Goal: Task Accomplishment & Management: Complete application form

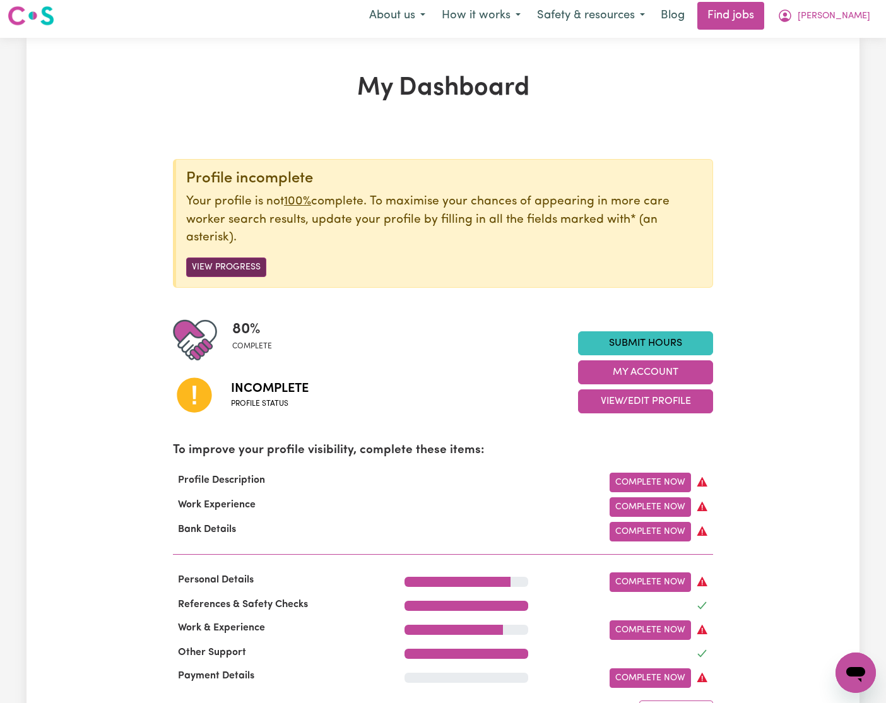
click at [238, 266] on button "View Progress" at bounding box center [226, 268] width 80 height 20
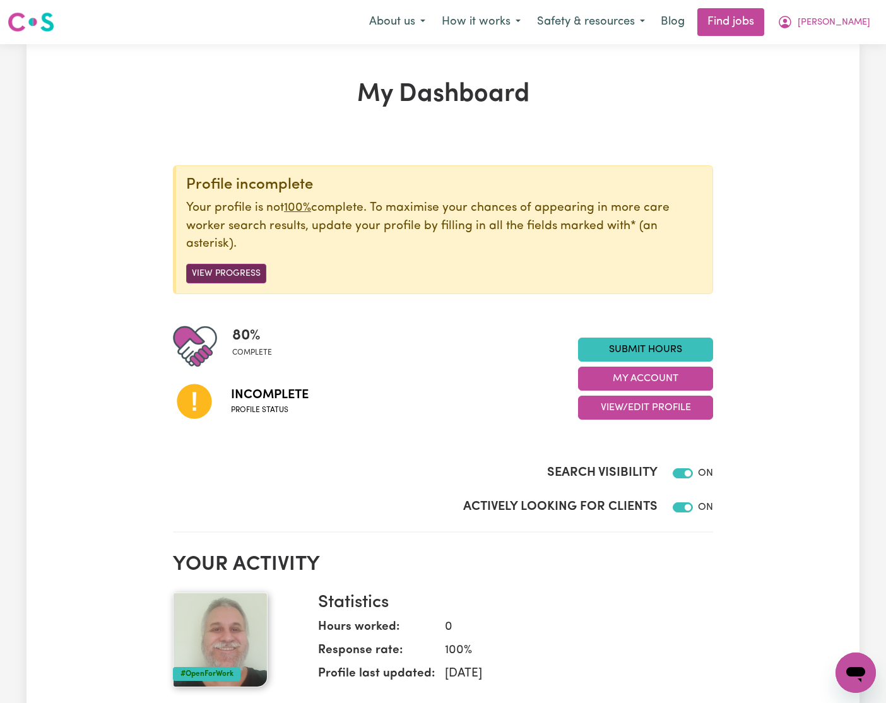
click at [216, 268] on button "View Progress" at bounding box center [226, 274] width 80 height 20
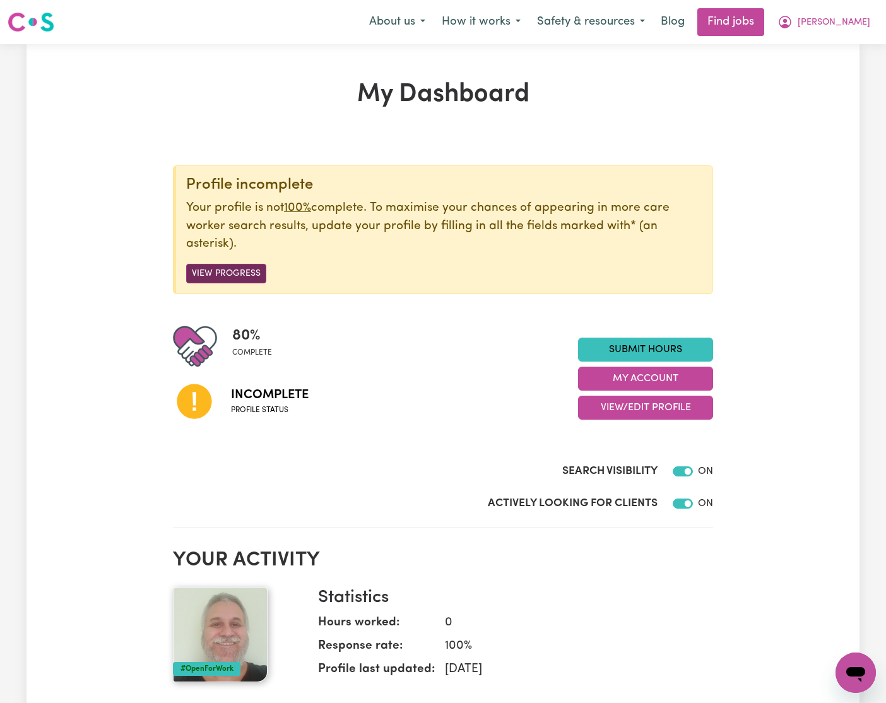
click at [225, 269] on button "View Progress" at bounding box center [226, 274] width 80 height 20
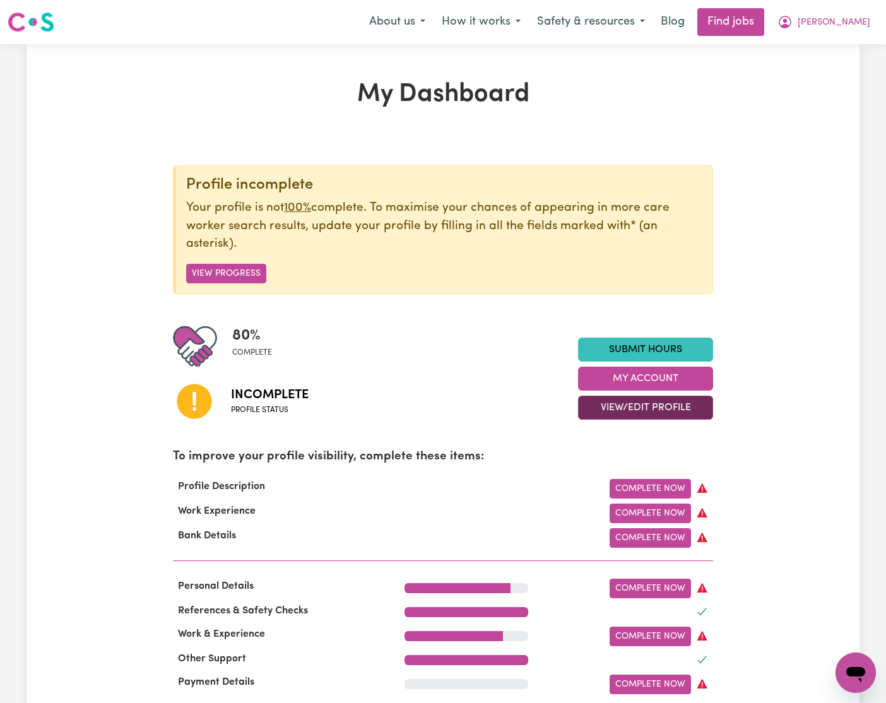
click at [663, 408] on button "View/Edit Profile" at bounding box center [645, 408] width 135 height 24
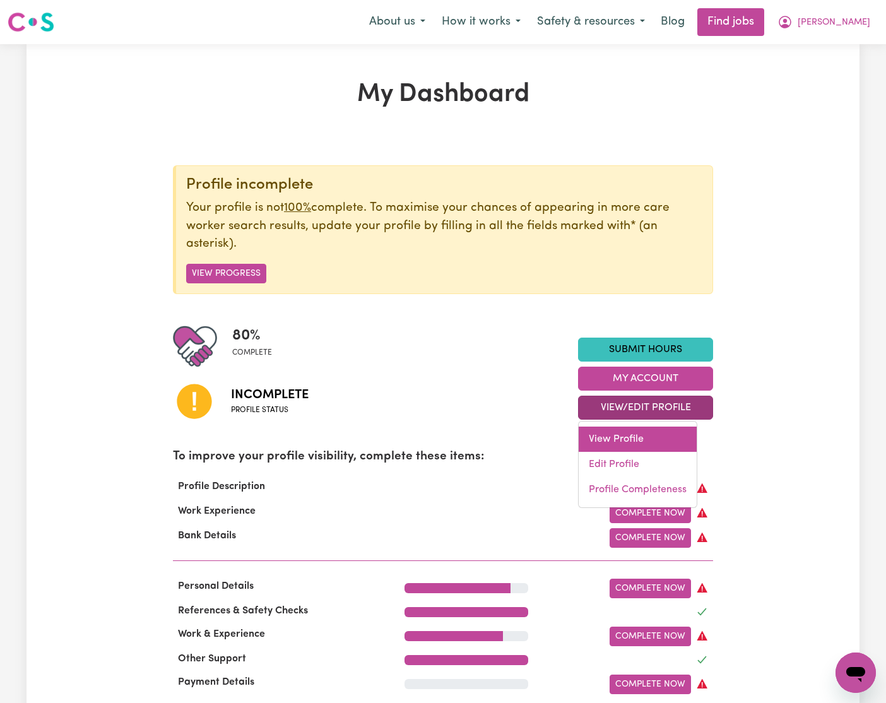
drag, startPoint x: 616, startPoint y: 430, endPoint x: 606, endPoint y: 429, distance: 10.1
click at [616, 430] on link "View Profile" at bounding box center [638, 439] width 118 height 25
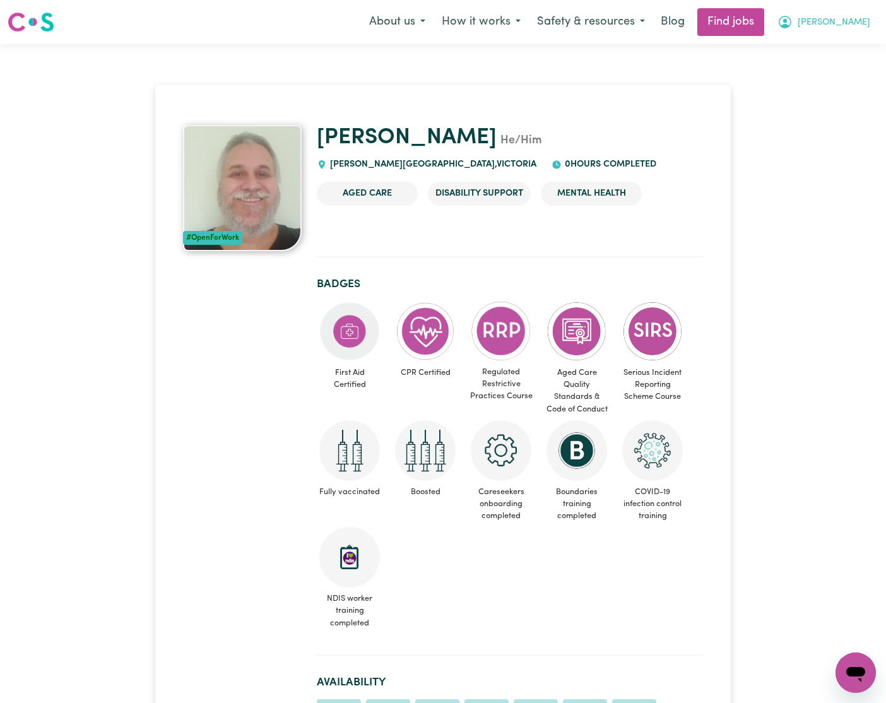
click at [861, 21] on span "[PERSON_NAME]" at bounding box center [834, 23] width 73 height 14
click at [812, 69] on link "My Dashboard" at bounding box center [828, 73] width 100 height 24
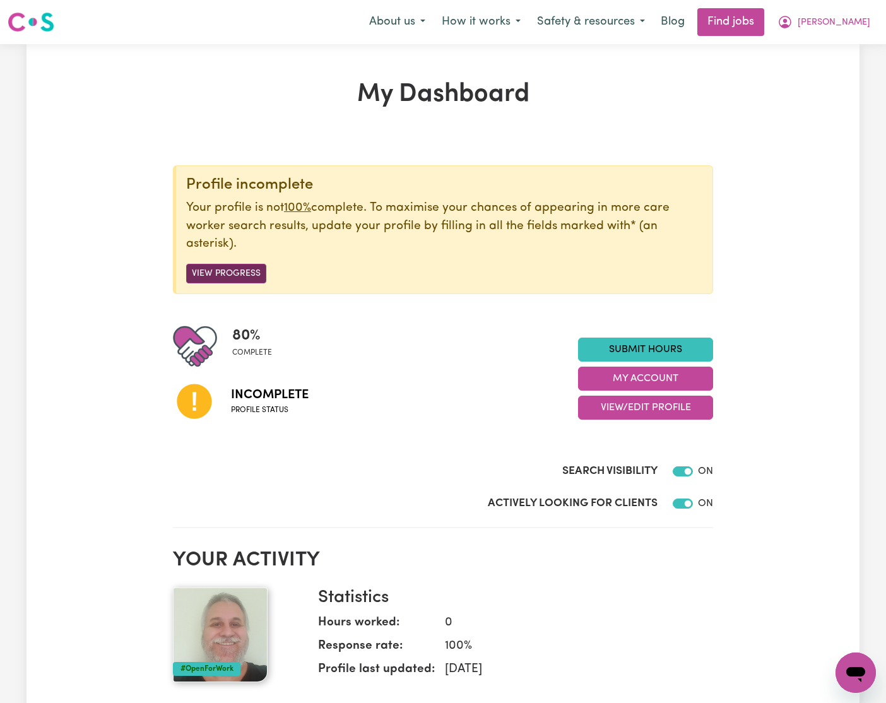
click at [242, 265] on button "View Progress" at bounding box center [226, 274] width 80 height 20
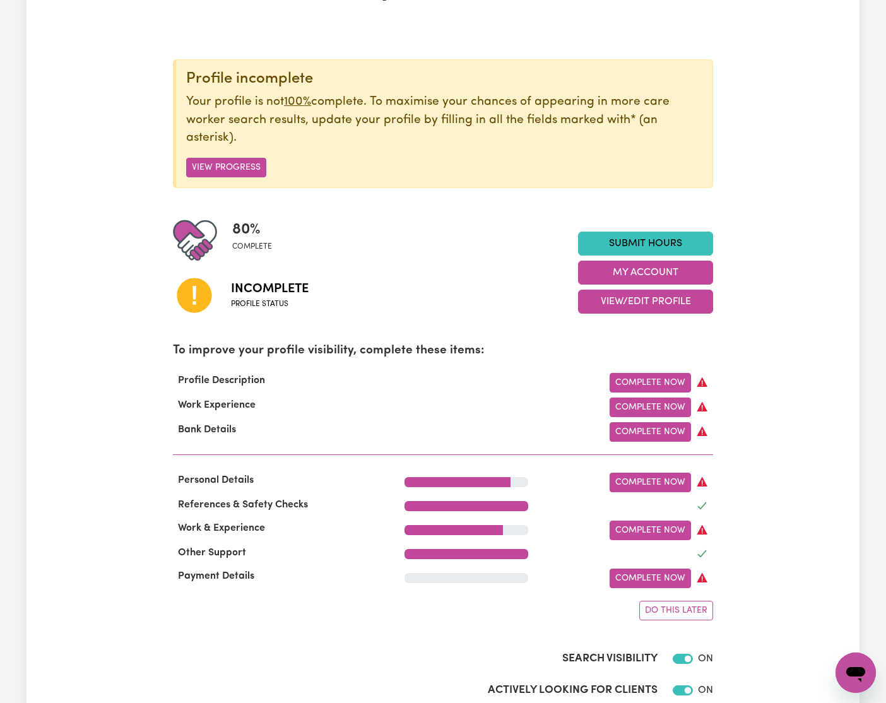
scroll to position [165, 0]
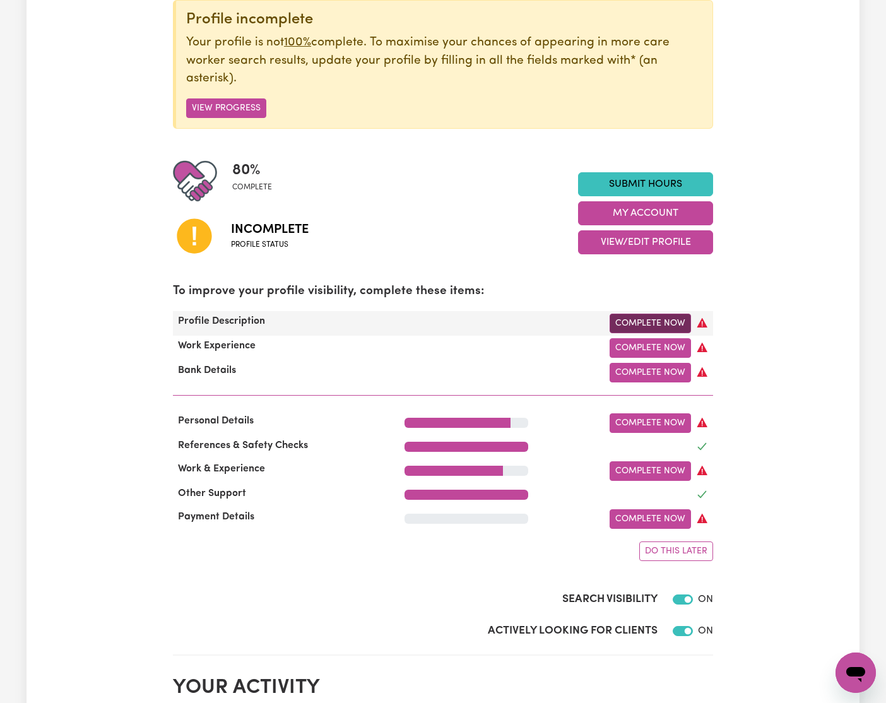
click at [637, 328] on link "Complete Now" at bounding box center [650, 324] width 81 height 20
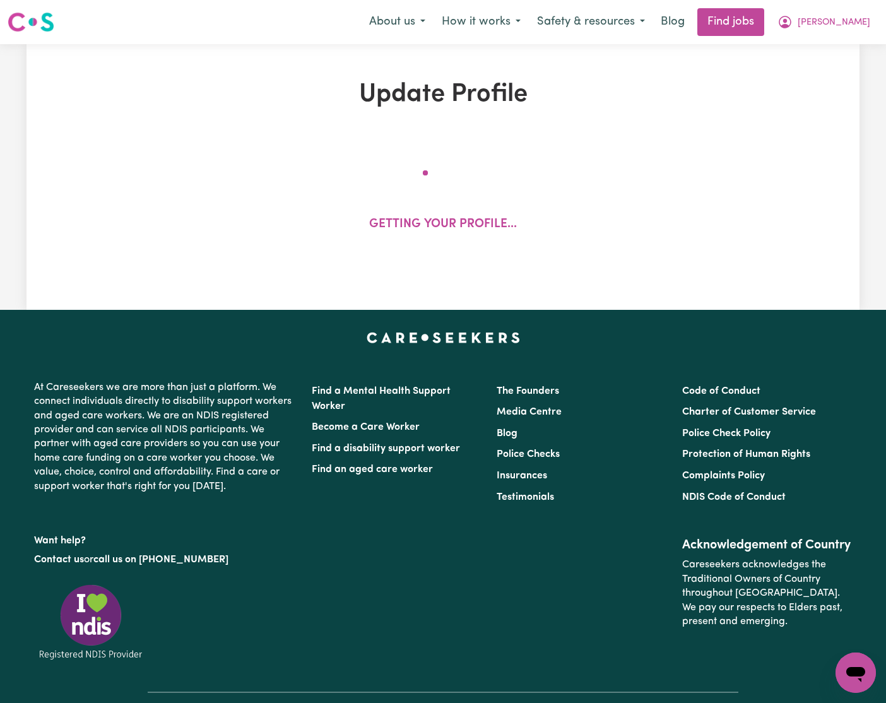
select select "[DEMOGRAPHIC_DATA]"
select select "[DEMOGRAPHIC_DATA] Citizen"
select select "Studying a healthcare related degree or qualification"
select select "58"
select select "83"
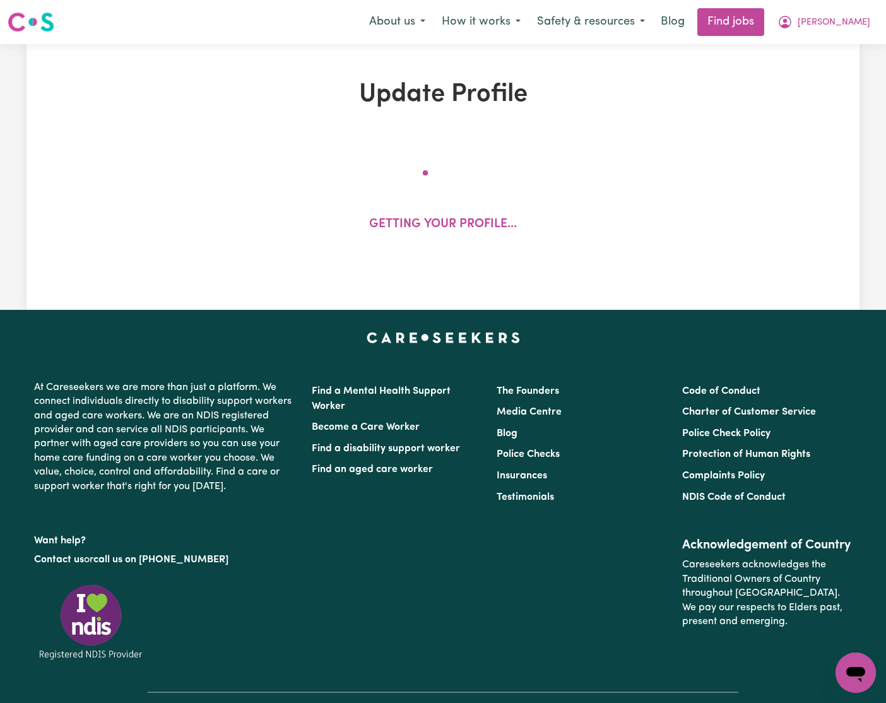
select select "93"
select select "110"
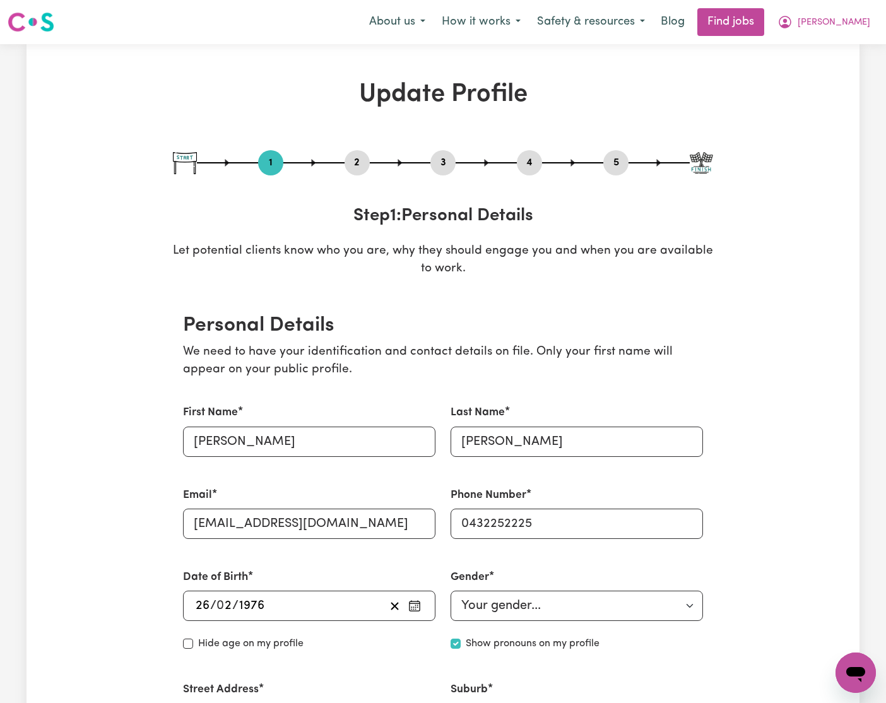
drag, startPoint x: 352, startPoint y: 157, endPoint x: 362, endPoint y: 169, distance: 15.2
click at [352, 157] on button "2" at bounding box center [357, 163] width 25 height 16
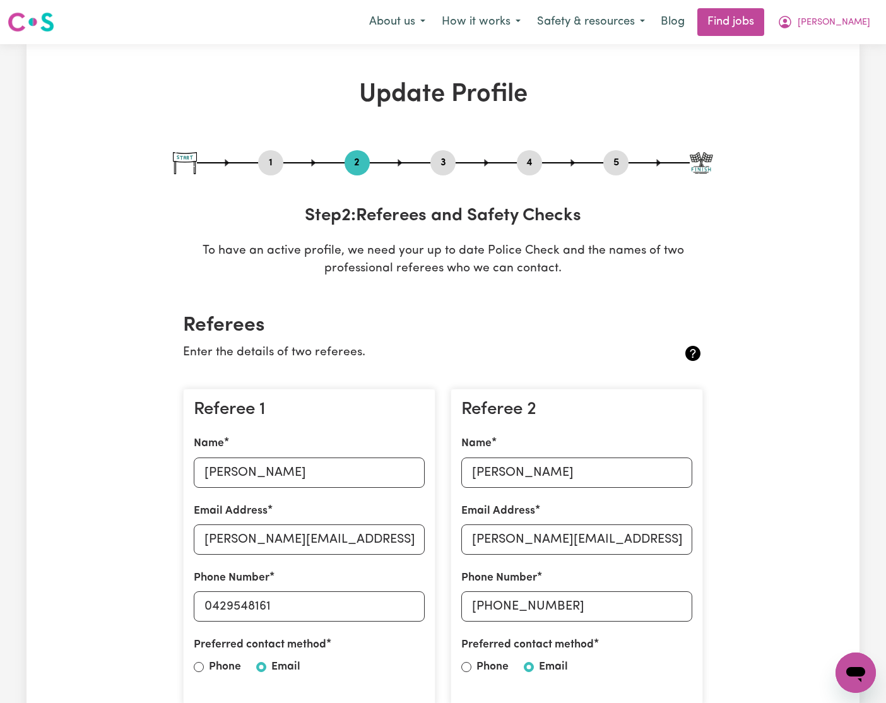
click at [446, 167] on button "3" at bounding box center [443, 163] width 25 height 16
select select "Certificate III (Individual Support)"
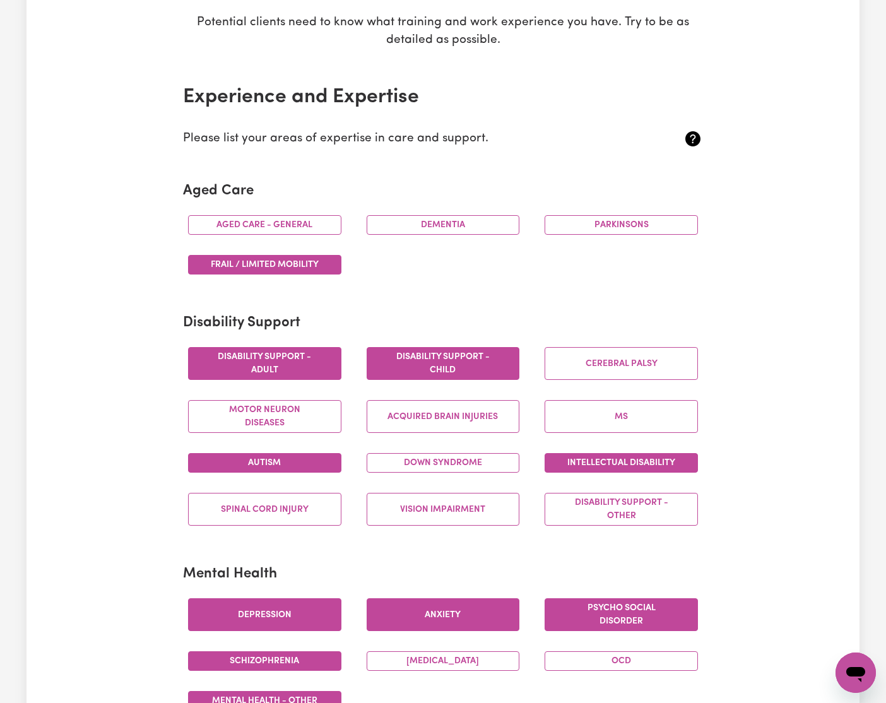
scroll to position [240, 0]
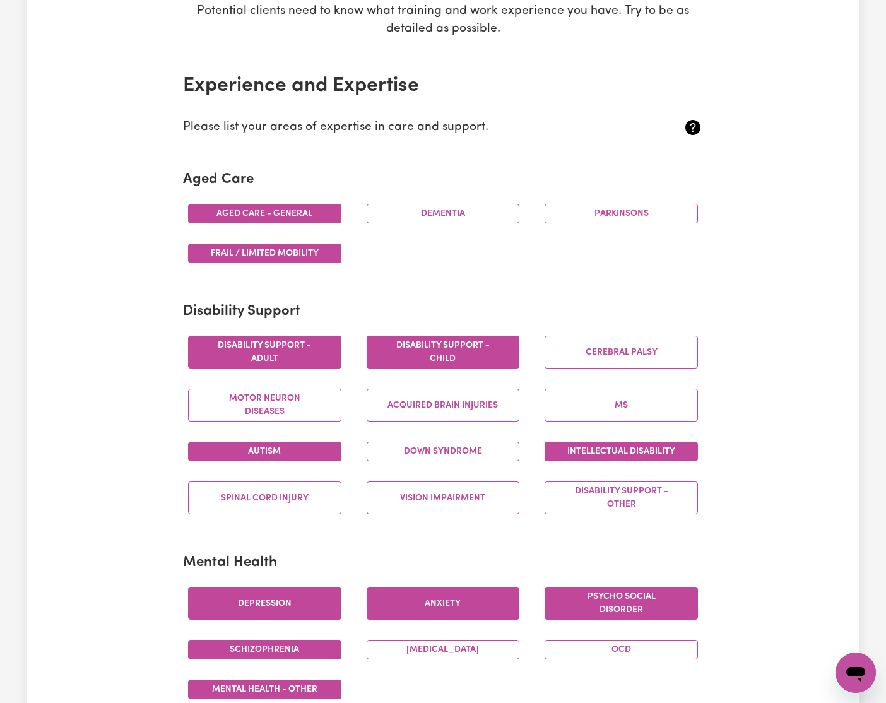
click at [306, 212] on button "Aged care - General" at bounding box center [264, 214] width 153 height 20
click at [460, 213] on button "Dementia" at bounding box center [443, 214] width 153 height 20
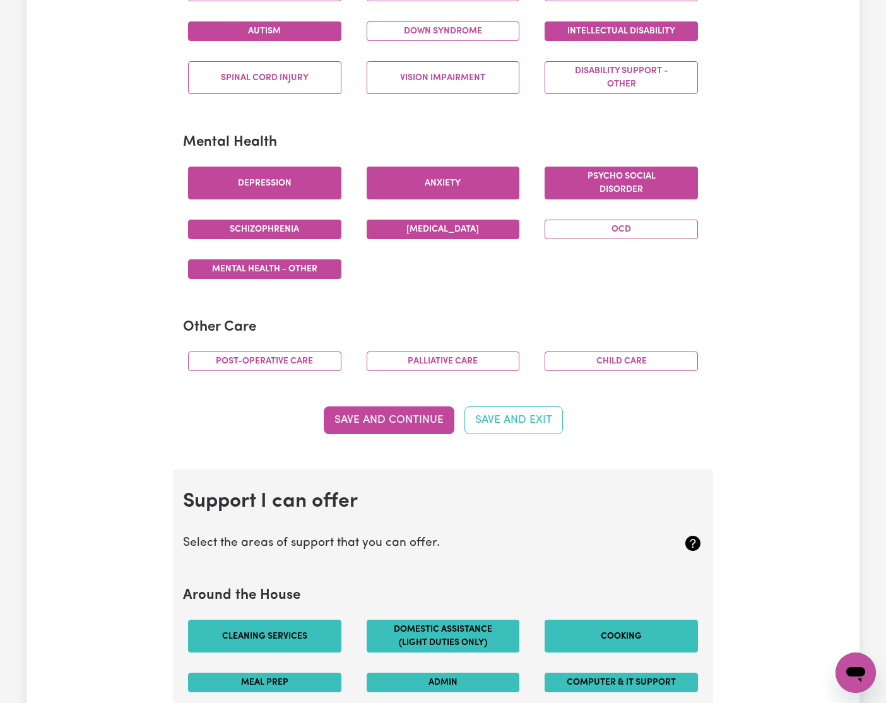
scroll to position [684, 0]
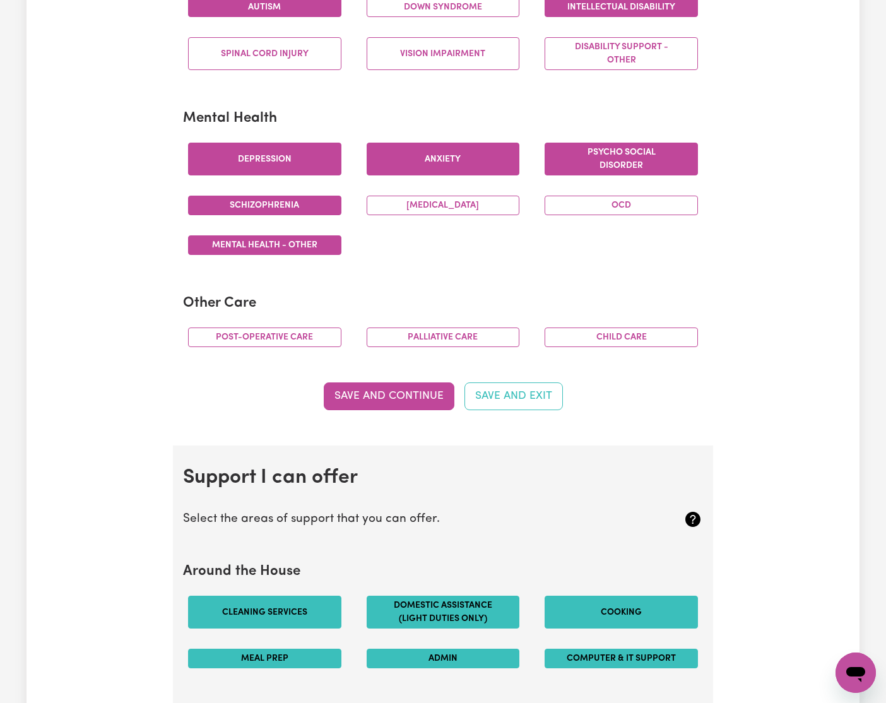
click at [401, 400] on button "Save and Continue" at bounding box center [389, 397] width 131 height 28
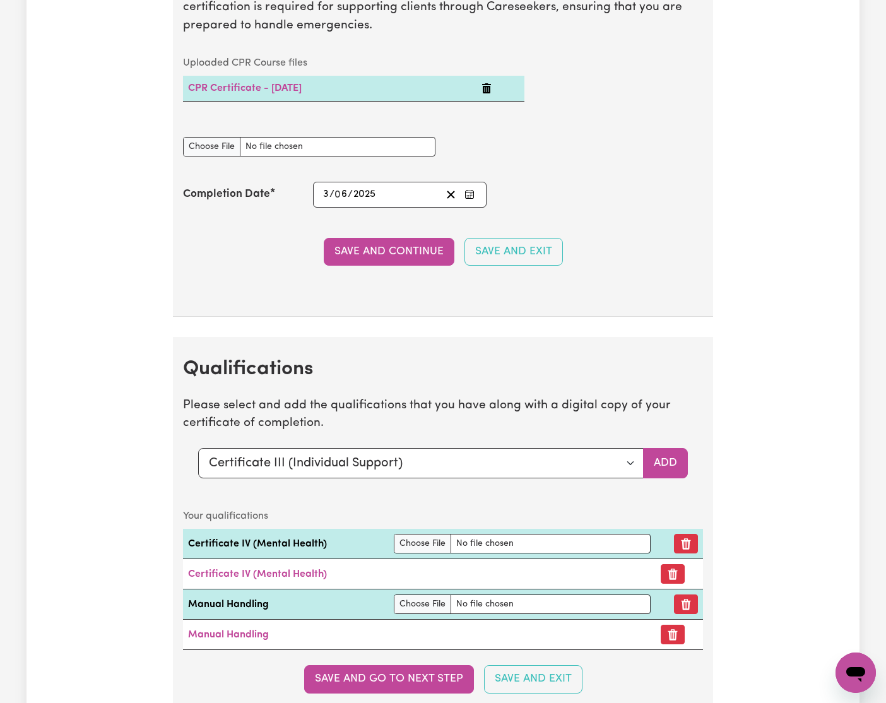
scroll to position [2704, 0]
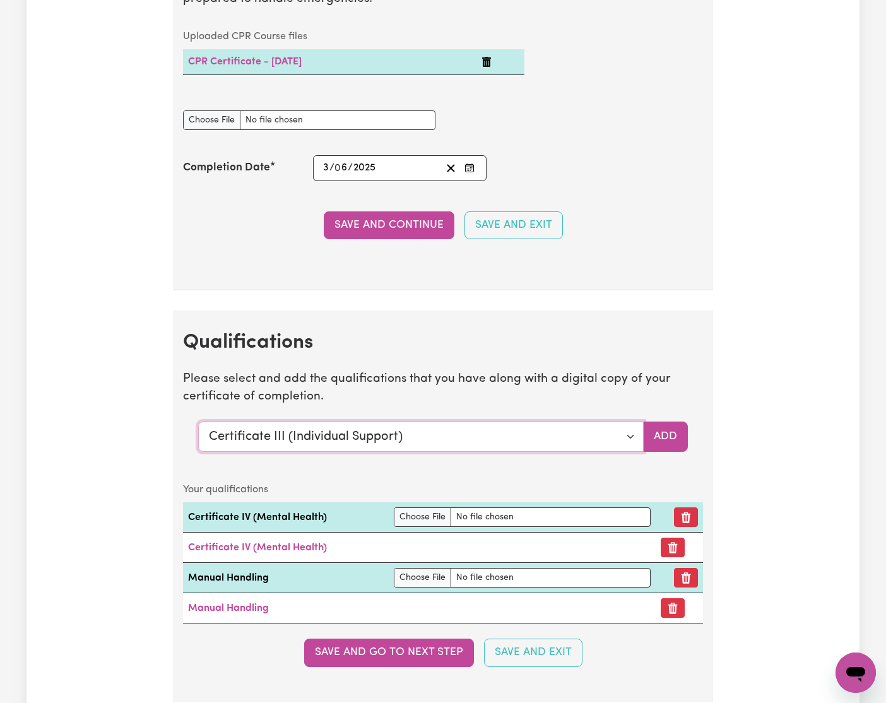
click at [631, 437] on select "Select a qualification to add... Certificate III (Individual Support) Certifica…" at bounding box center [421, 437] width 446 height 30
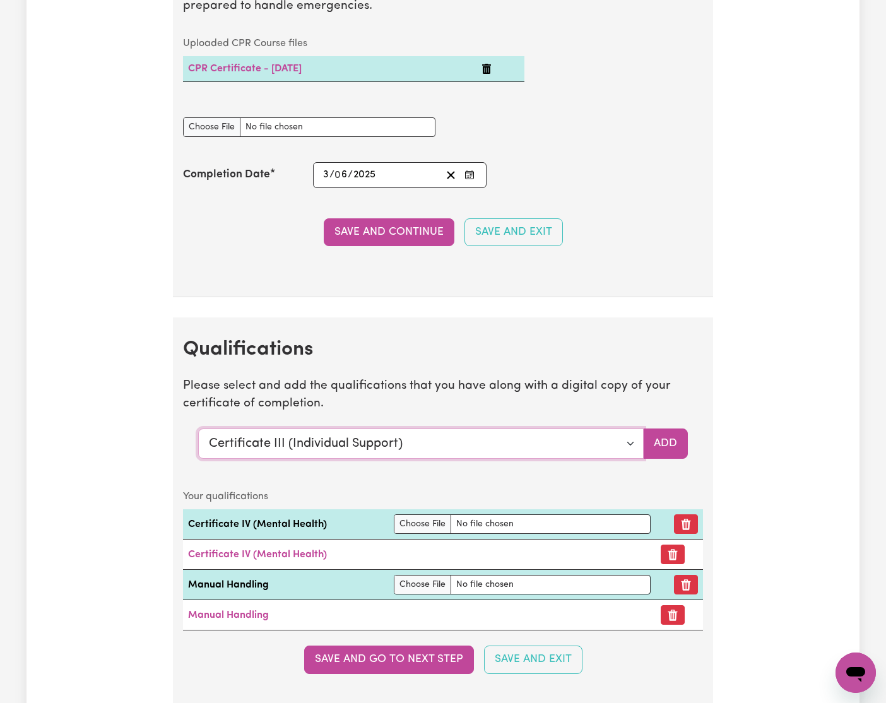
scroll to position [2695, 0]
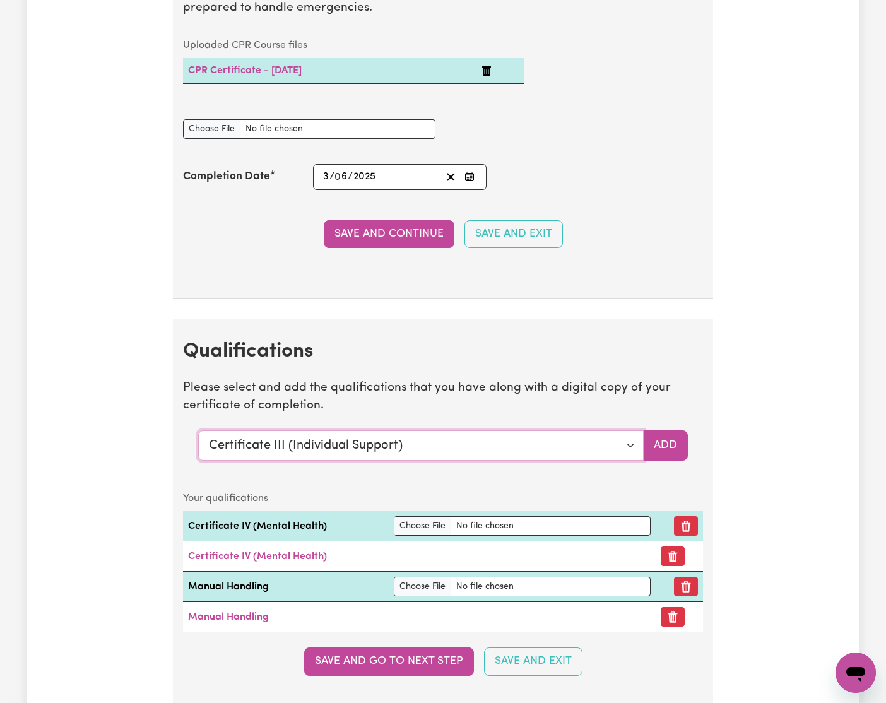
click at [494, 442] on select "Select a qualification to add... Certificate III (Individual Support) Certifica…" at bounding box center [421, 446] width 446 height 30
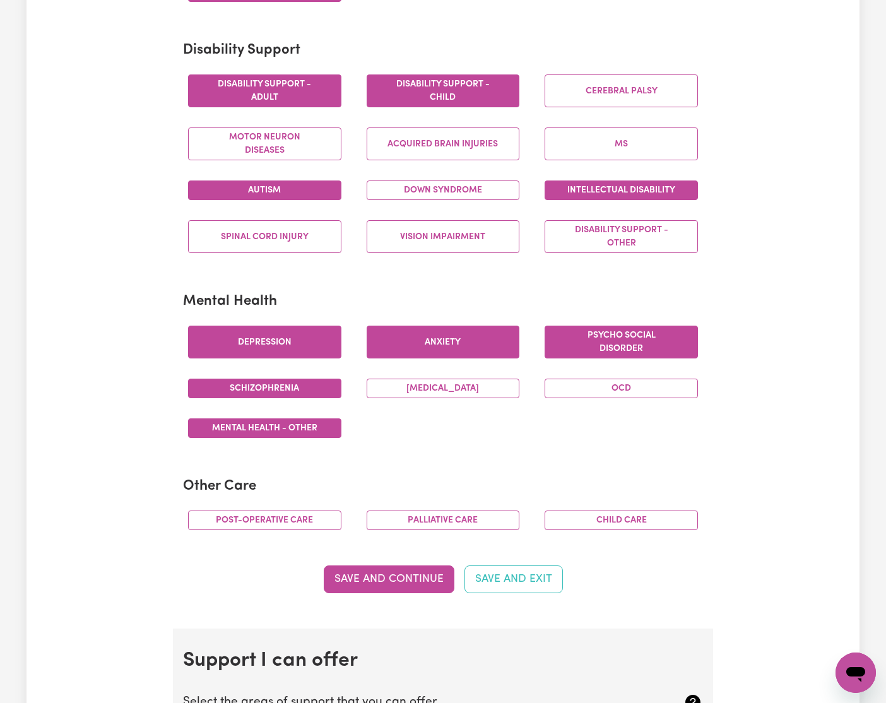
scroll to position [0, 0]
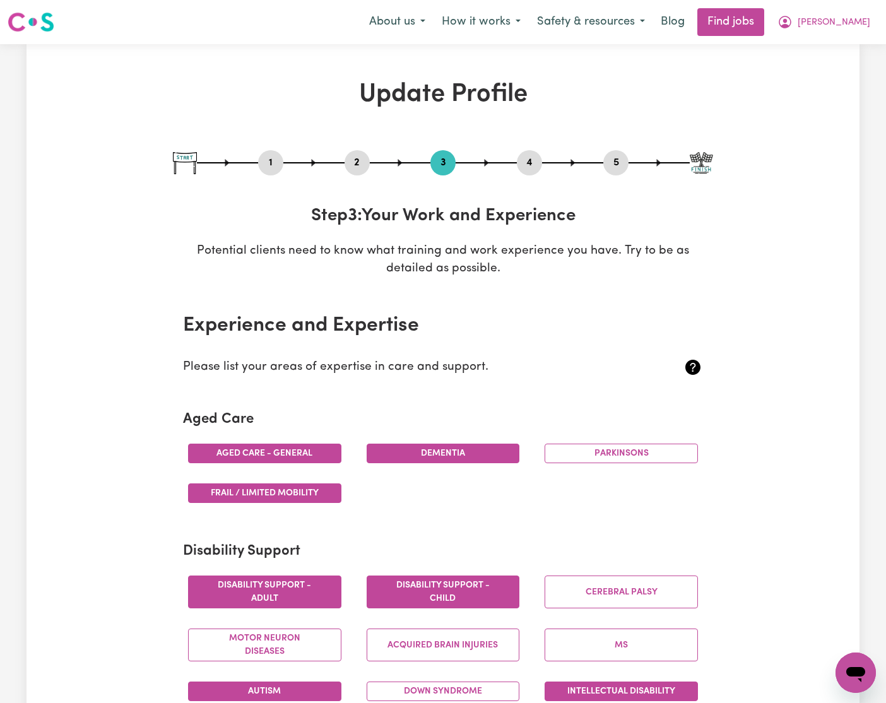
click at [526, 160] on button "4" at bounding box center [529, 163] width 25 height 16
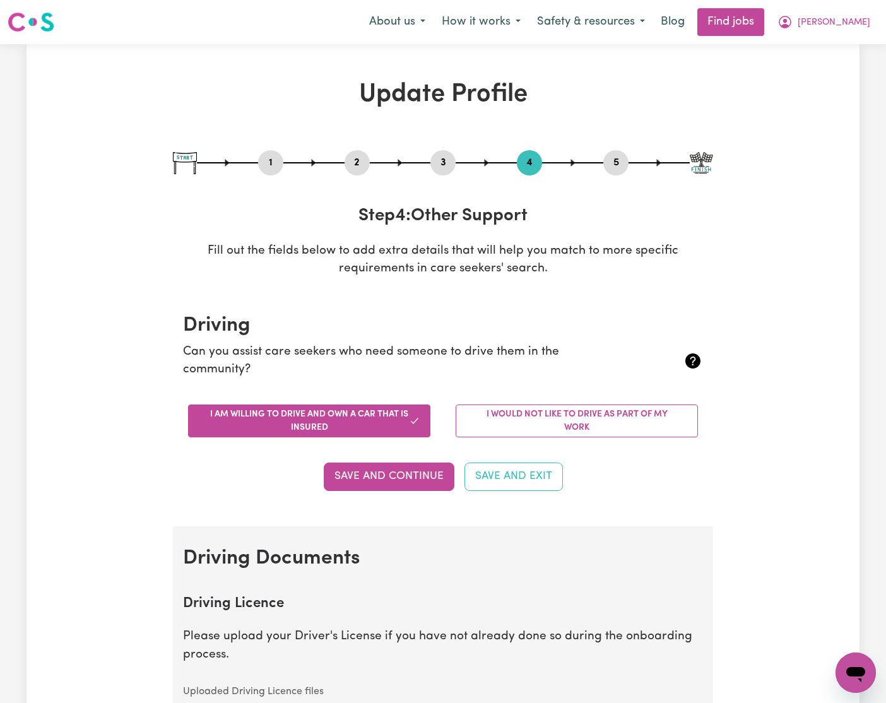
click at [611, 157] on button "5" at bounding box center [615, 163] width 25 height 16
select select "I am providing services through another platform"
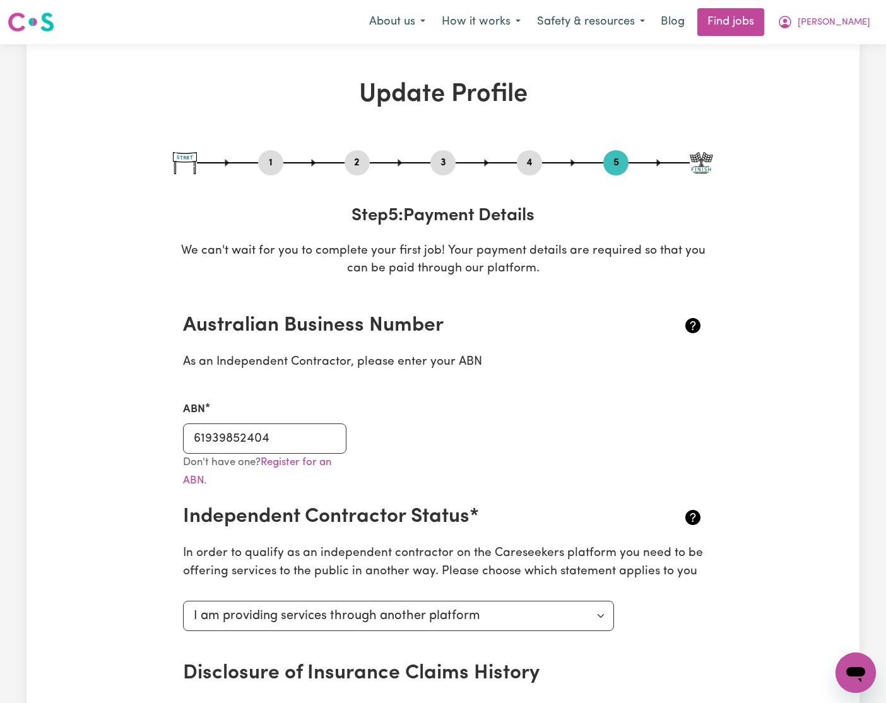
click at [264, 157] on button "1" at bounding box center [270, 163] width 25 height 16
select select "[DEMOGRAPHIC_DATA]"
select select "[DEMOGRAPHIC_DATA] Citizen"
select select "Studying a healthcare related degree or qualification"
select select "58"
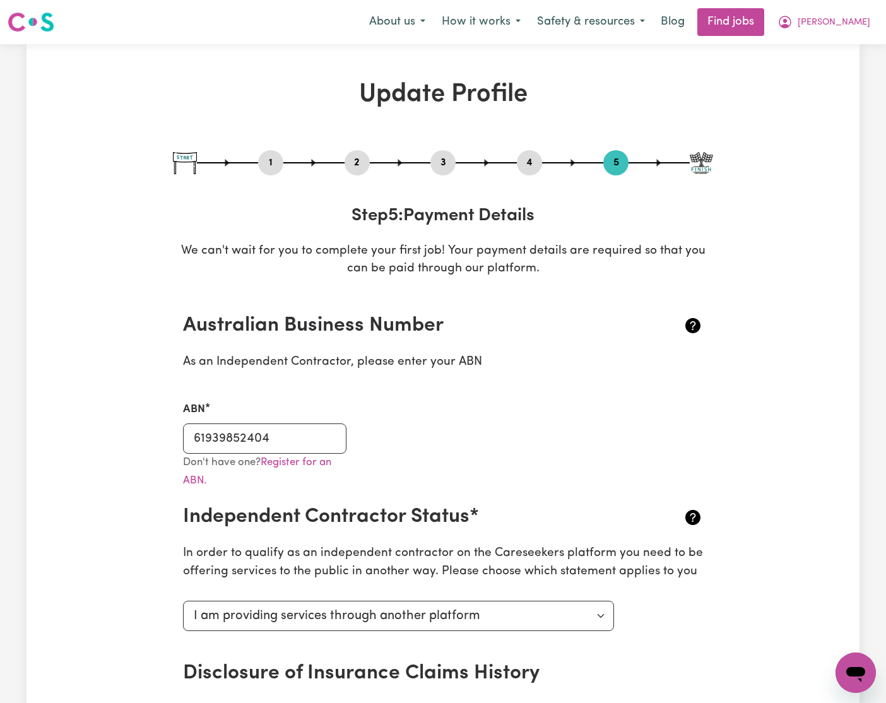
select select "83"
select select "93"
select select "110"
